Goal: Task Accomplishment & Management: Use online tool/utility

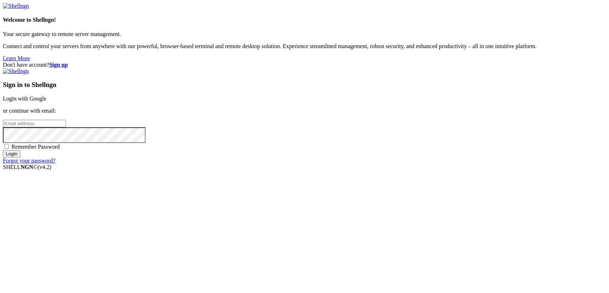
type input "root"
click at [46, 102] on link "Login with Google" at bounding box center [25, 99] width 44 height 6
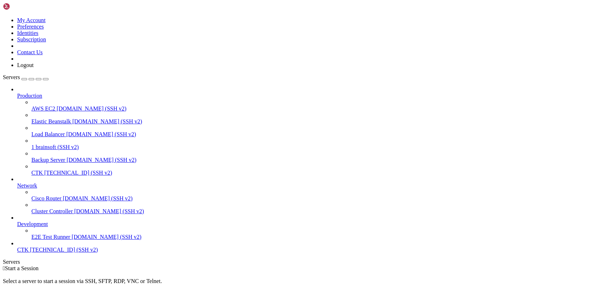
click at [3, 17] on link at bounding box center [3, 17] width 0 height 0
click at [34, 68] on link "Logout" at bounding box center [25, 65] width 16 height 6
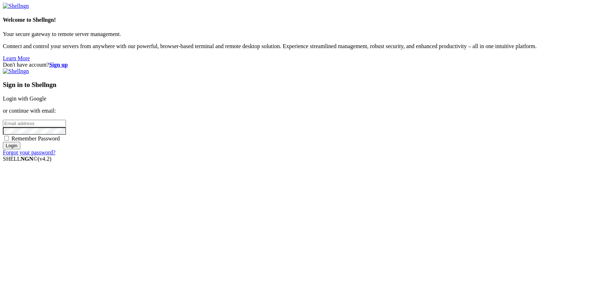
type input "root"
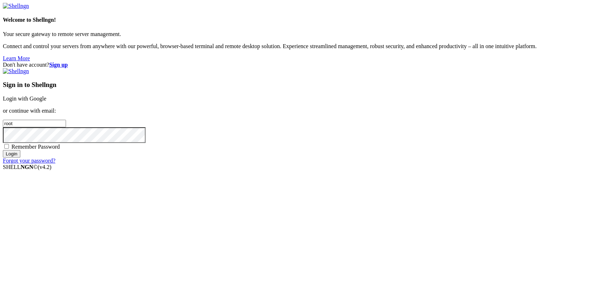
click at [46, 102] on link "Login with Google" at bounding box center [25, 99] width 44 height 6
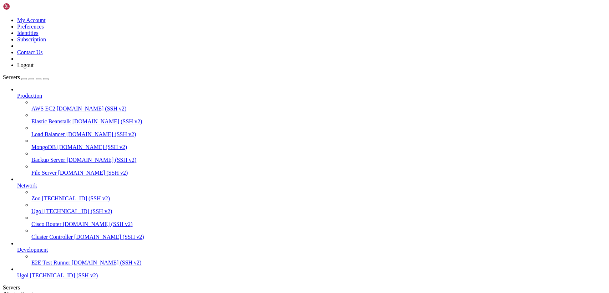
scroll to position [32, 0]
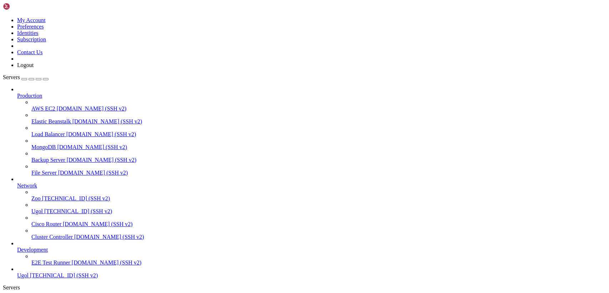
drag, startPoint x: 122, startPoint y: 177, endPoint x: 118, endPoint y: 177, distance: 3.9
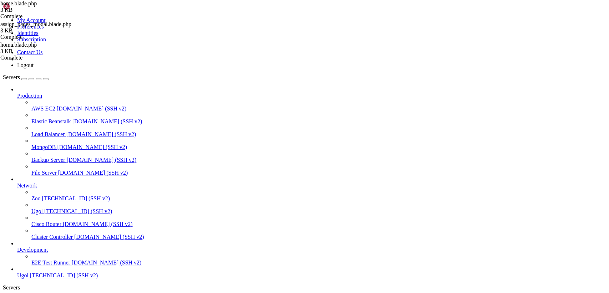
scroll to position [0, 0]
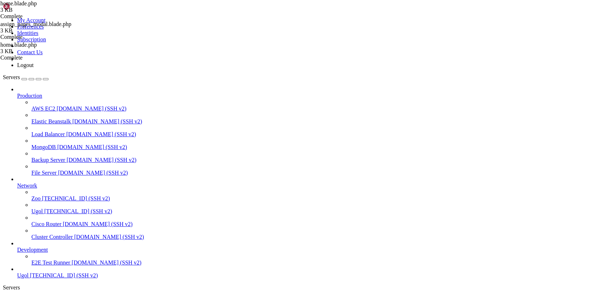
type input "/var/www/my-old-laravel-app/resources/views/layouts"
drag, startPoint x: 107, startPoint y: 35, endPoint x: 298, endPoint y: 312, distance: 336.1
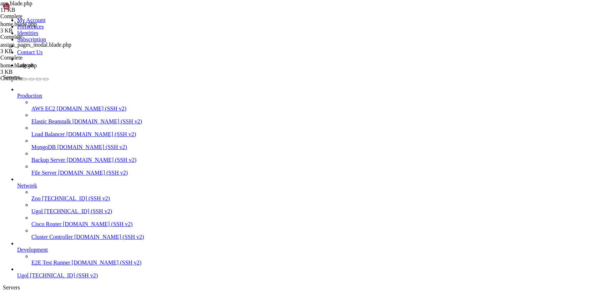
type textarea "</body> </html>"
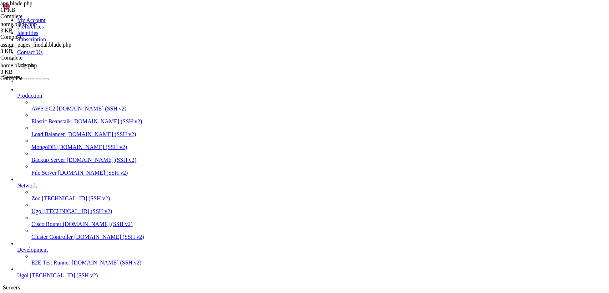
scroll to position [0, 0]
drag, startPoint x: 132, startPoint y: 282, endPoint x: 75, endPoint y: -26, distance: 313.3
paste textarea "/v-navigation-drawer"
type textarea "</v-navigation-drawer>"
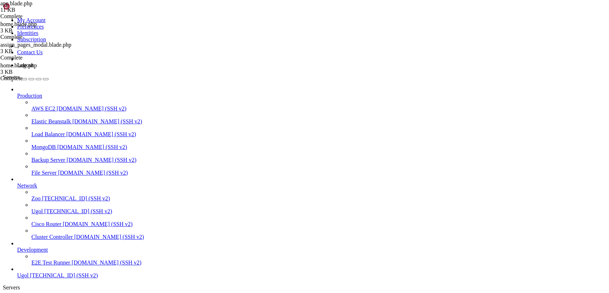
drag, startPoint x: 106, startPoint y: 35, endPoint x: 277, endPoint y: 302, distance: 317.7
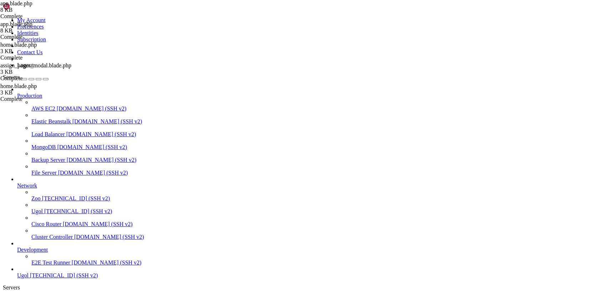
type textarea "</html>"
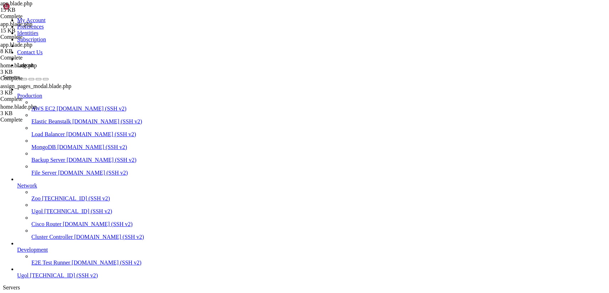
drag, startPoint x: 107, startPoint y: 33, endPoint x: 251, endPoint y: 312, distance: 313.9
type textarea "</html>"
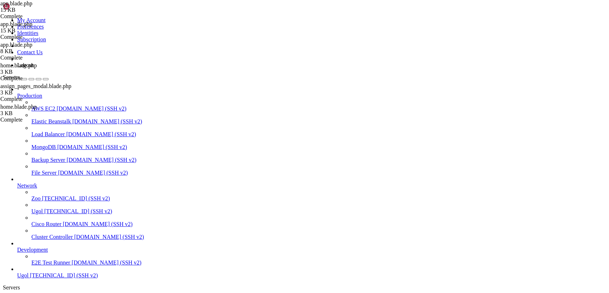
drag, startPoint x: 129, startPoint y: 277, endPoint x: 105, endPoint y: 277, distance: 24.3
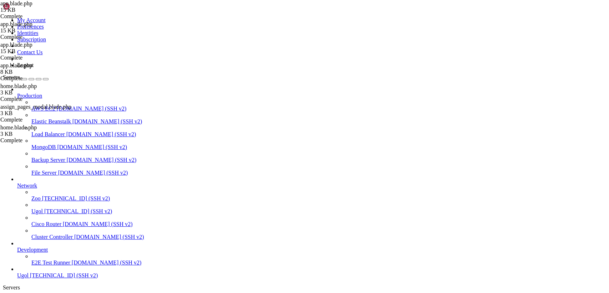
drag, startPoint x: 128, startPoint y: 281, endPoint x: 62, endPoint y: -4, distance: 292.6
paste textarea "/html"
type textarea "</html>"
